Goal: Navigation & Orientation: Find specific page/section

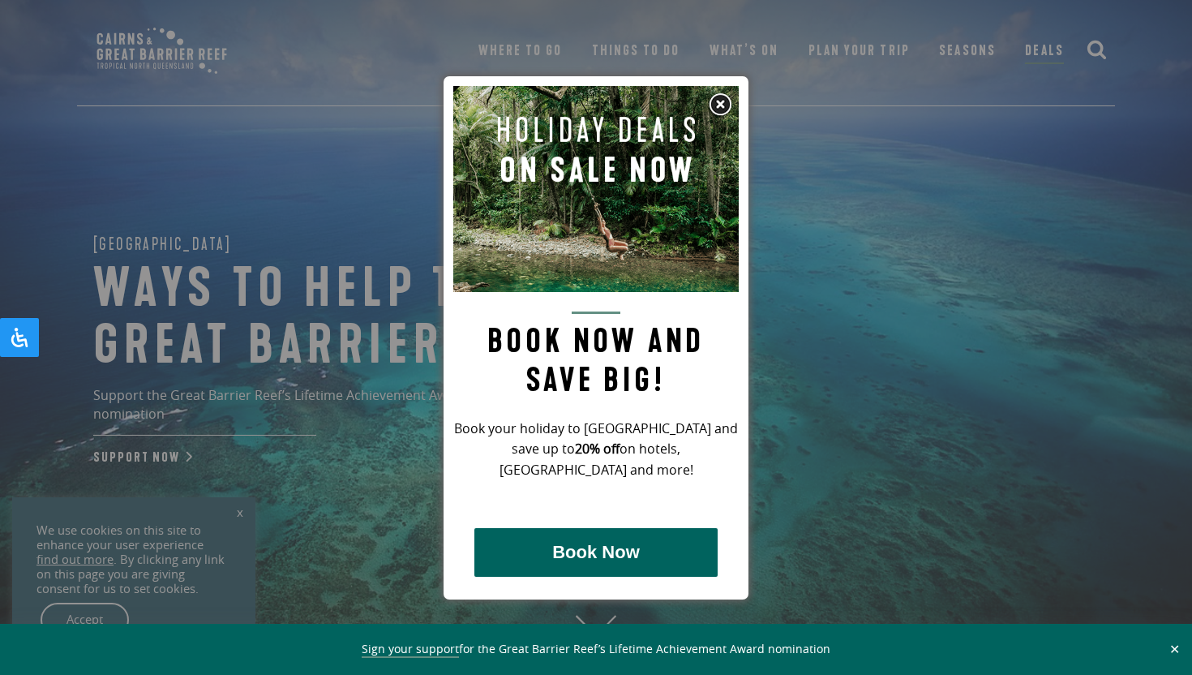
click at [726, 105] on img at bounding box center [720, 104] width 24 height 24
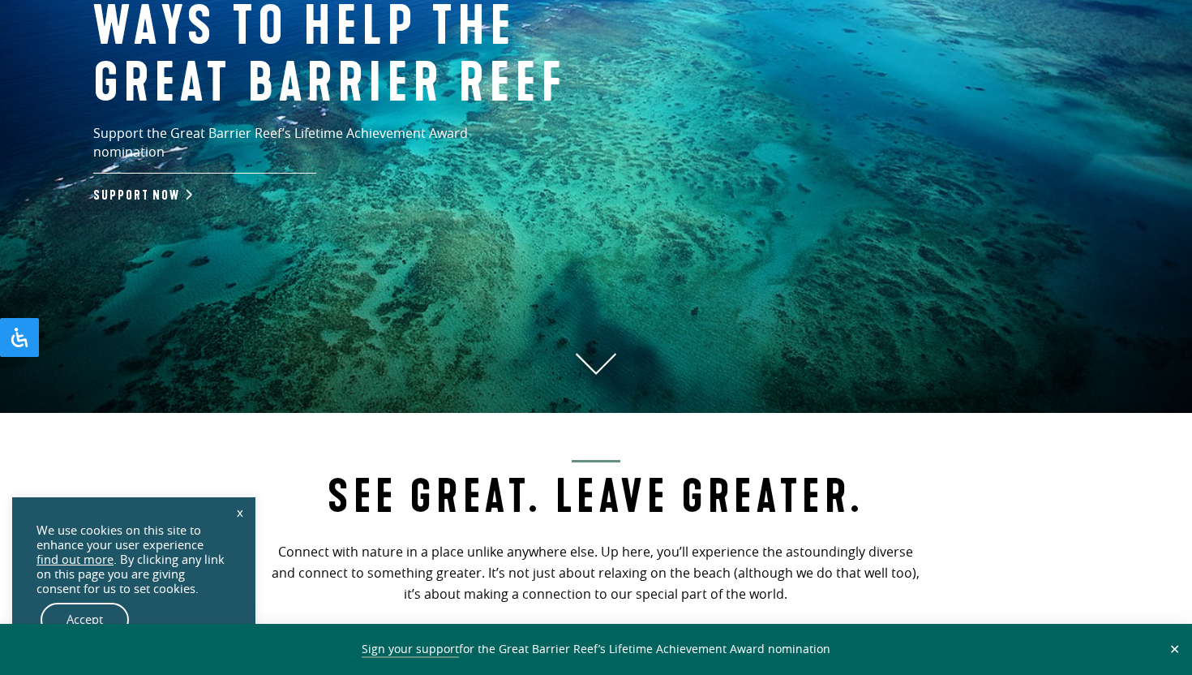
scroll to position [273, 0]
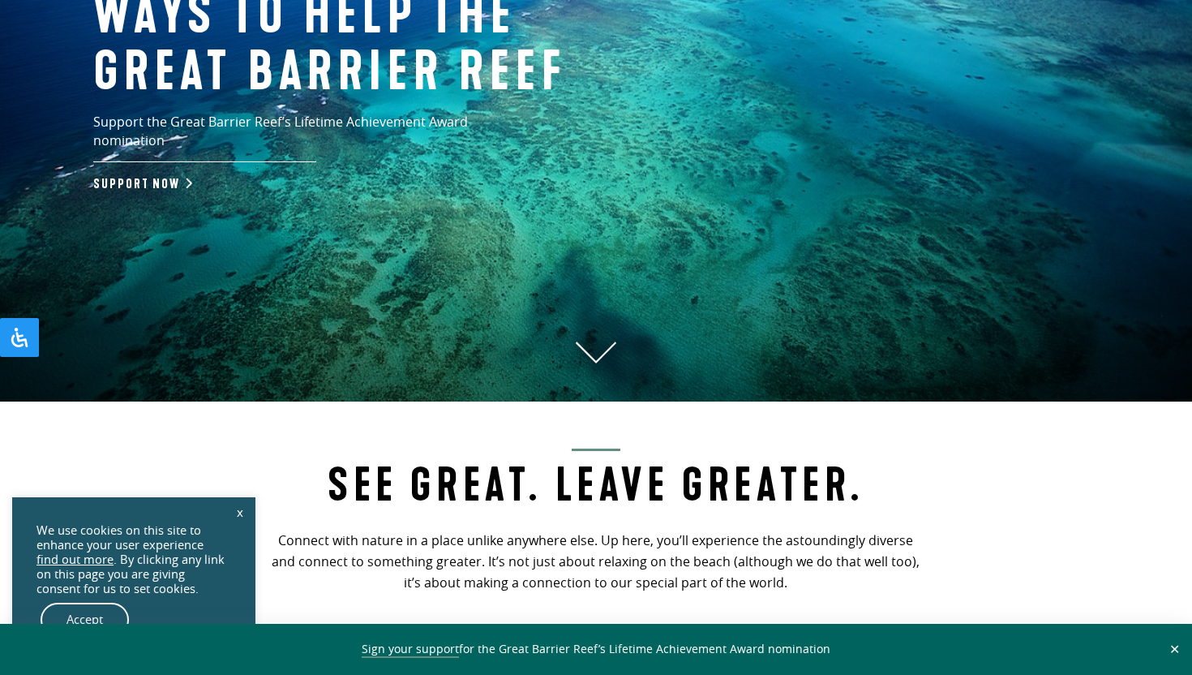
click at [239, 509] on link "x" at bounding box center [240, 512] width 23 height 36
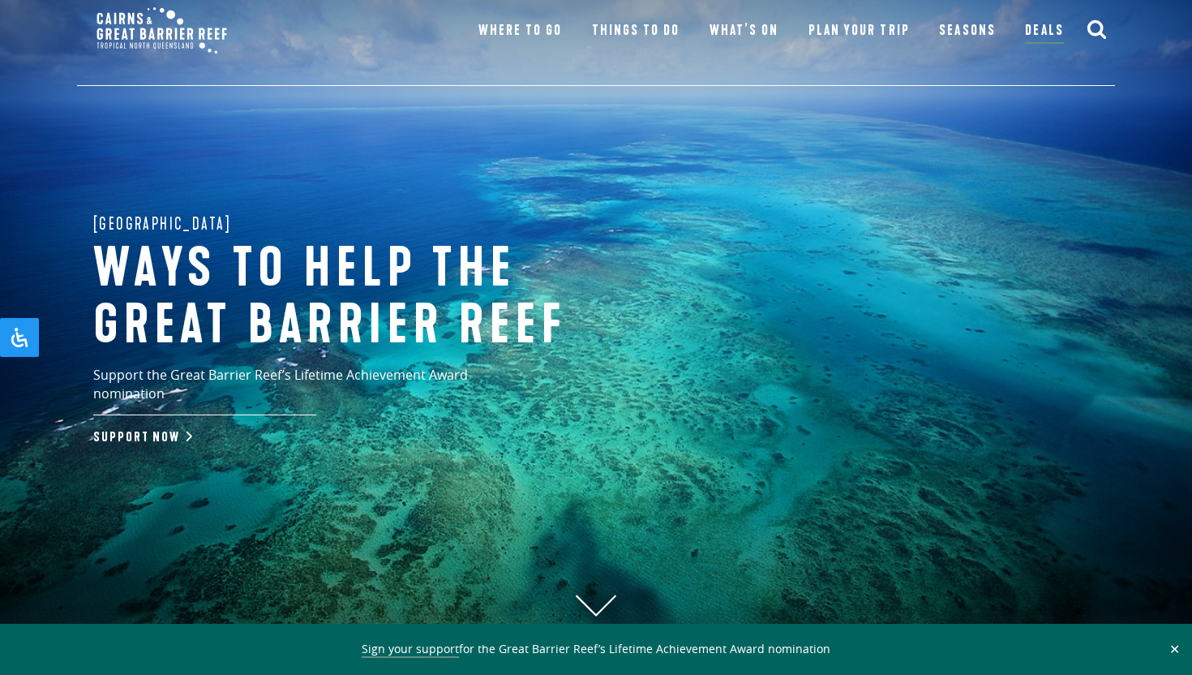
scroll to position [0, 0]
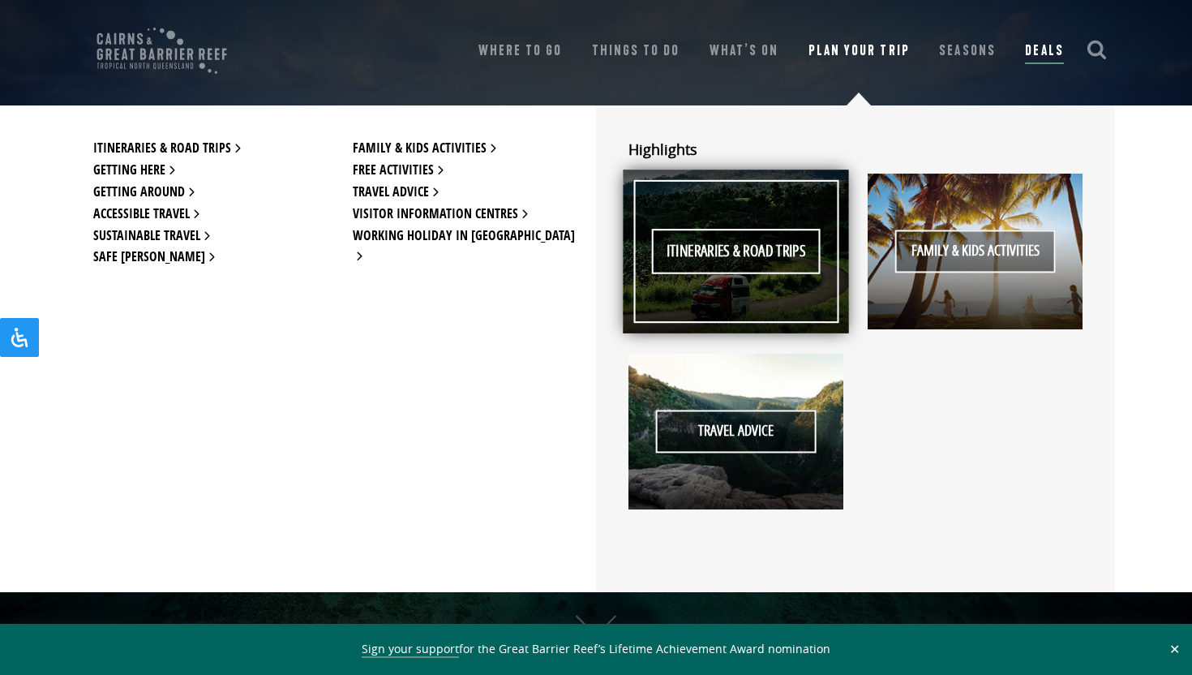
click at [728, 255] on span "Itineraries & Road Trips" at bounding box center [736, 251] width 170 height 45
